Goal: Find specific page/section: Find specific page/section

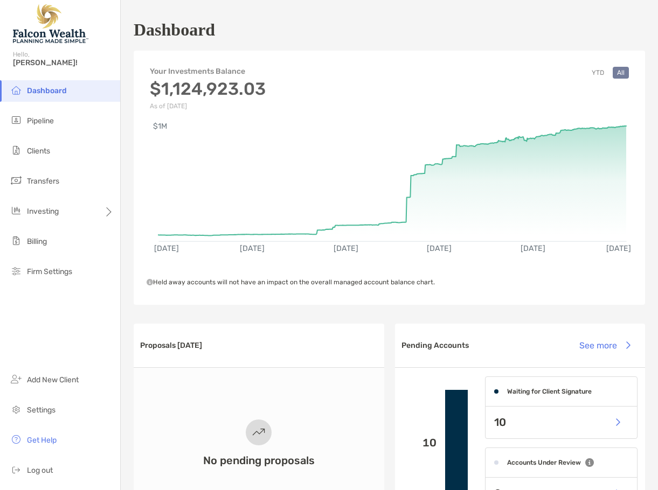
click at [53, 92] on span "Dashboard" at bounding box center [47, 90] width 40 height 9
click at [37, 116] on li "Pipeline" at bounding box center [60, 121] width 120 height 22
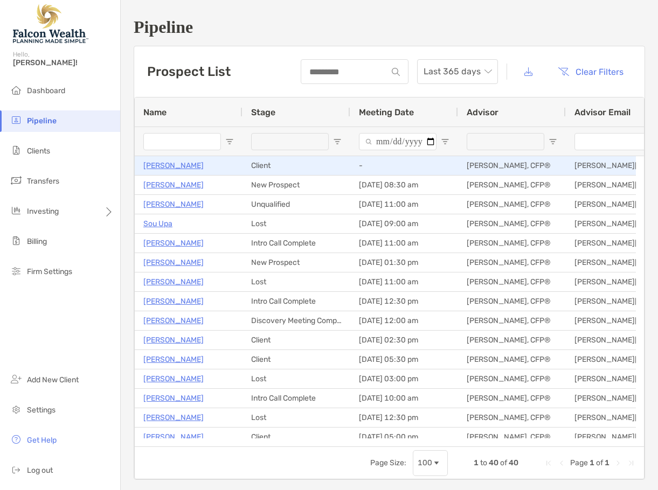
click at [175, 164] on p "[PERSON_NAME]" at bounding box center [173, 165] width 60 height 13
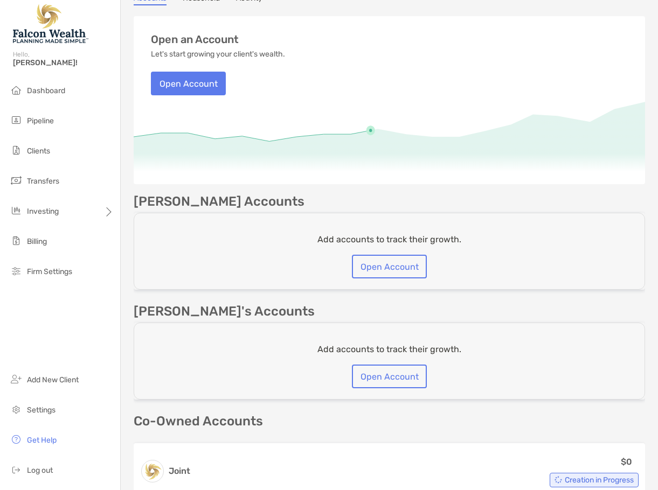
scroll to position [108, 0]
